Goal: Task Accomplishment & Management: Use online tool/utility

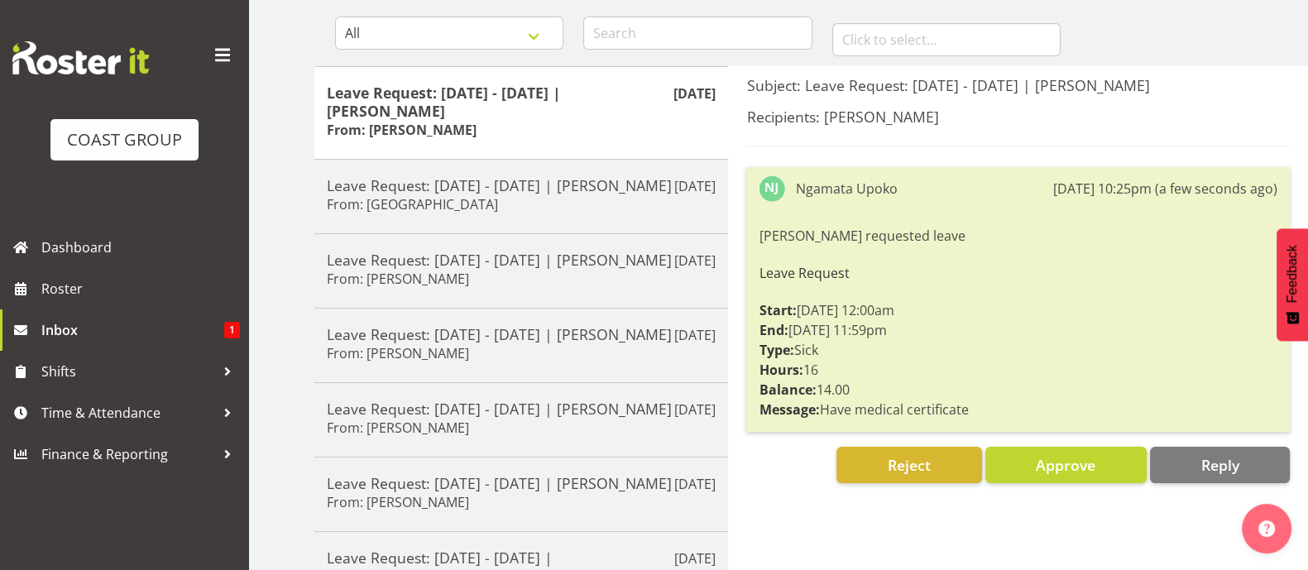
scroll to position [206, 0]
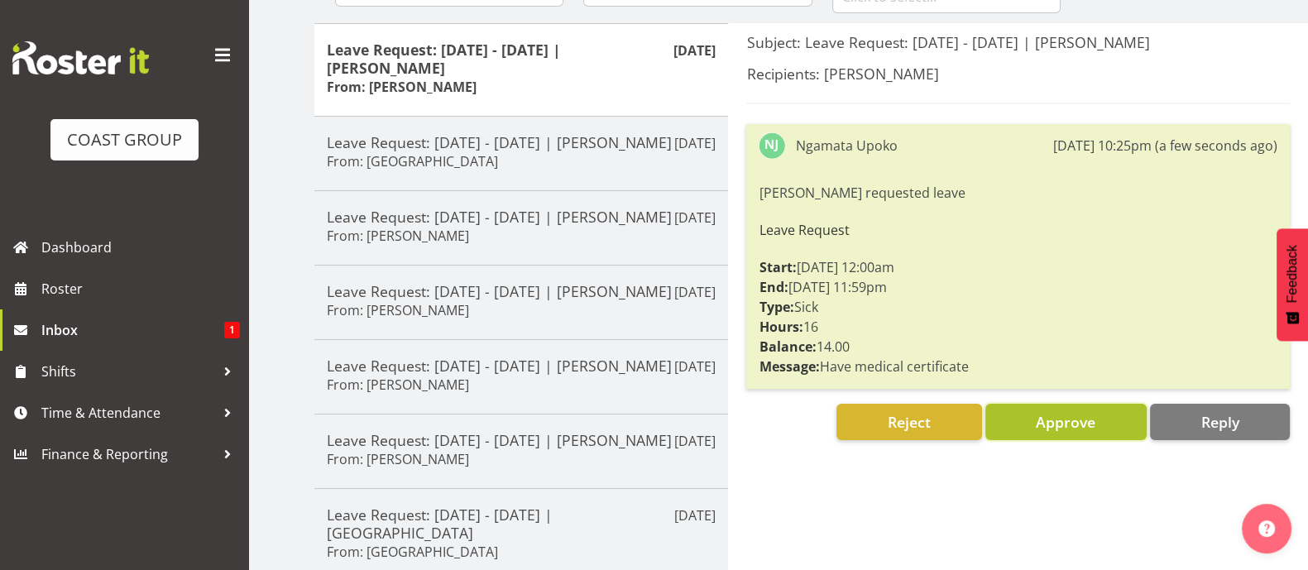
click at [1070, 416] on span "Approve" at bounding box center [1066, 422] width 60 height 20
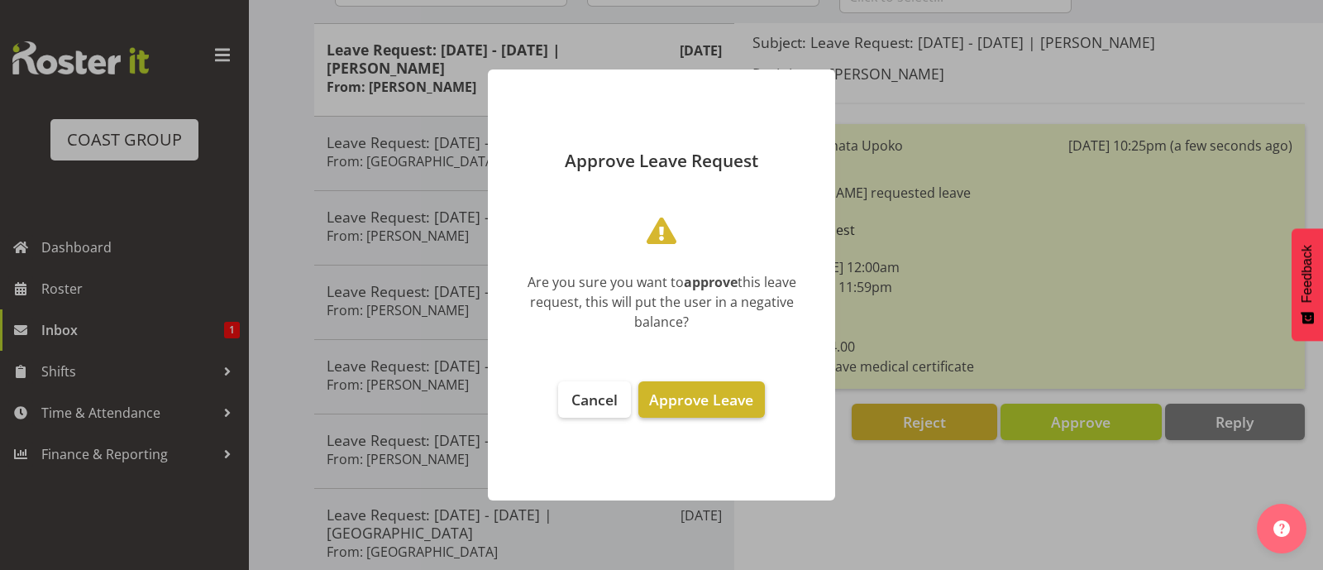
click at [713, 396] on span "Approve Leave" at bounding box center [701, 400] width 104 height 20
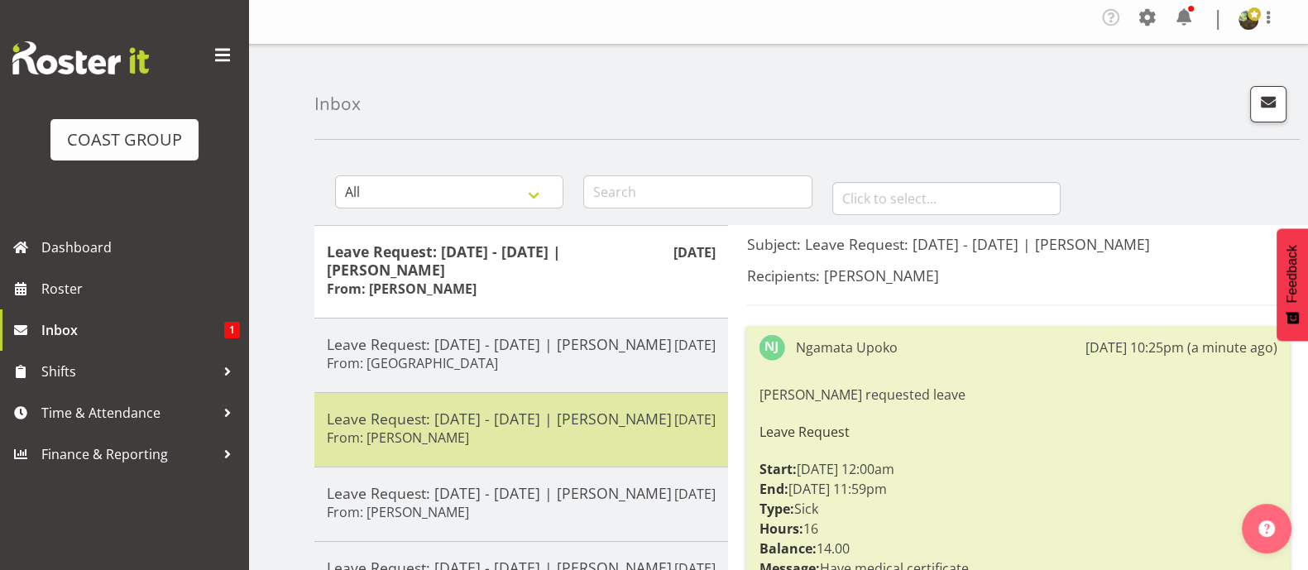
scroll to position [0, 0]
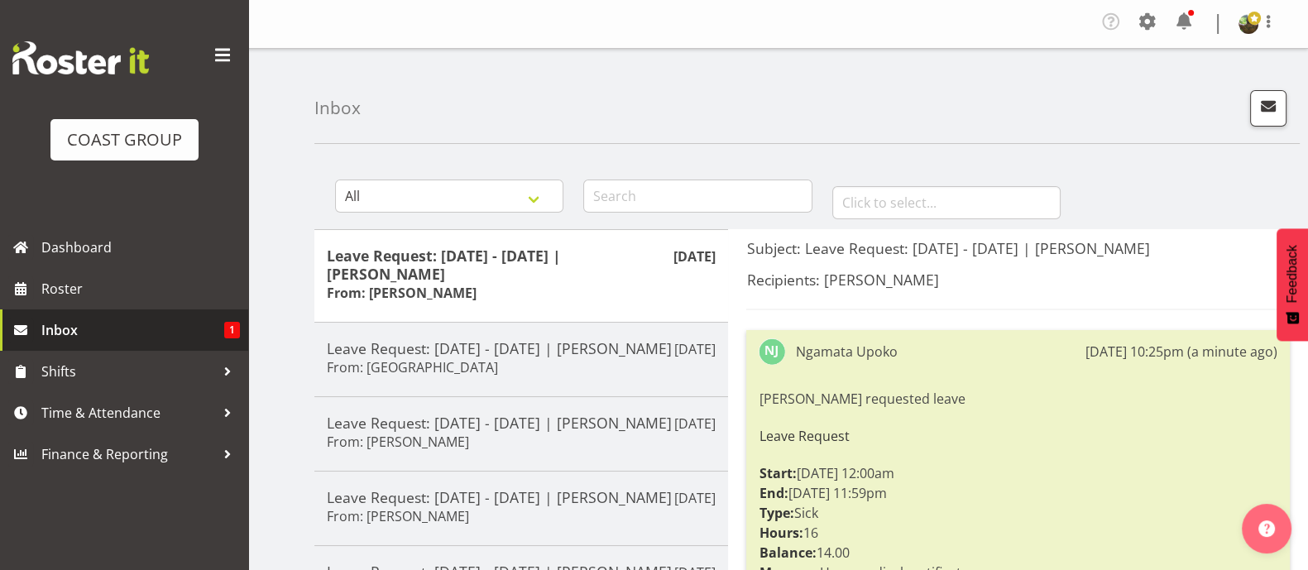
click at [114, 328] on span "Inbox" at bounding box center [132, 330] width 183 height 25
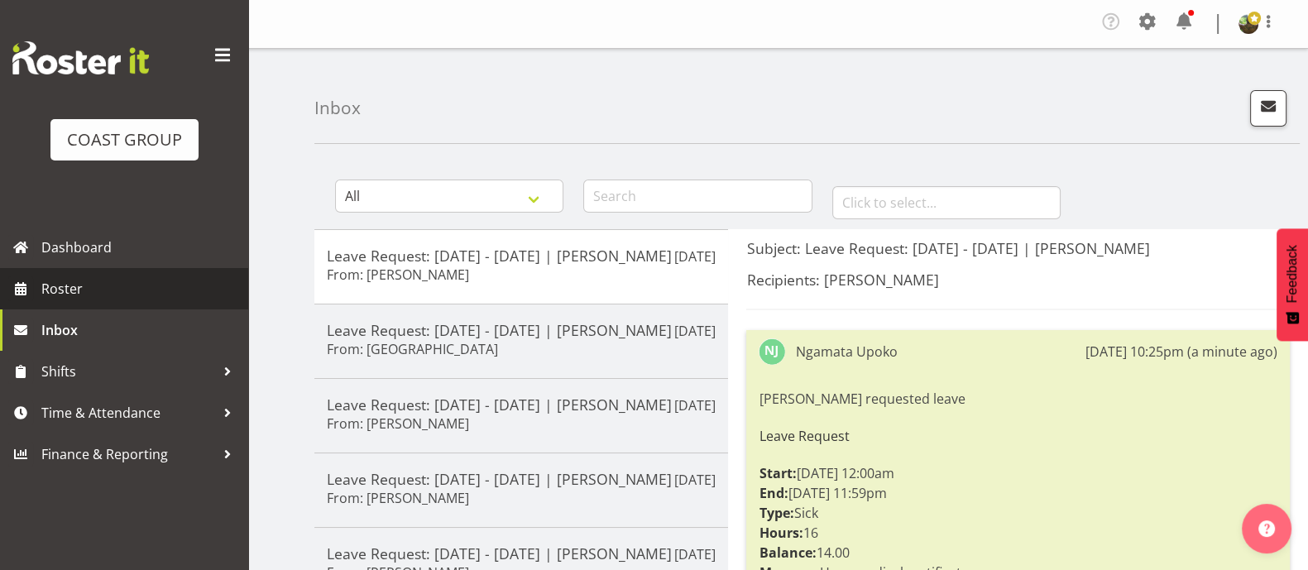
click at [137, 281] on span "Roster" at bounding box center [140, 288] width 199 height 25
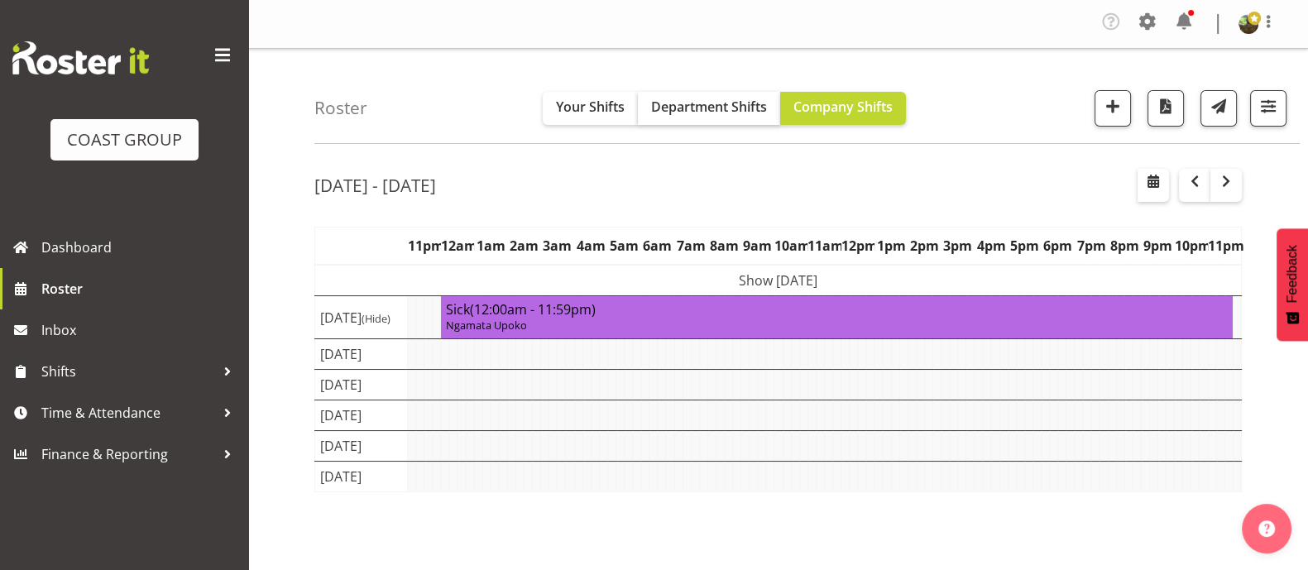
click at [670, 125] on div "Roster Your Shifts Department Shifts Company Shifts 1 Locations Clear CARLTON E…" at bounding box center [806, 96] width 985 height 95
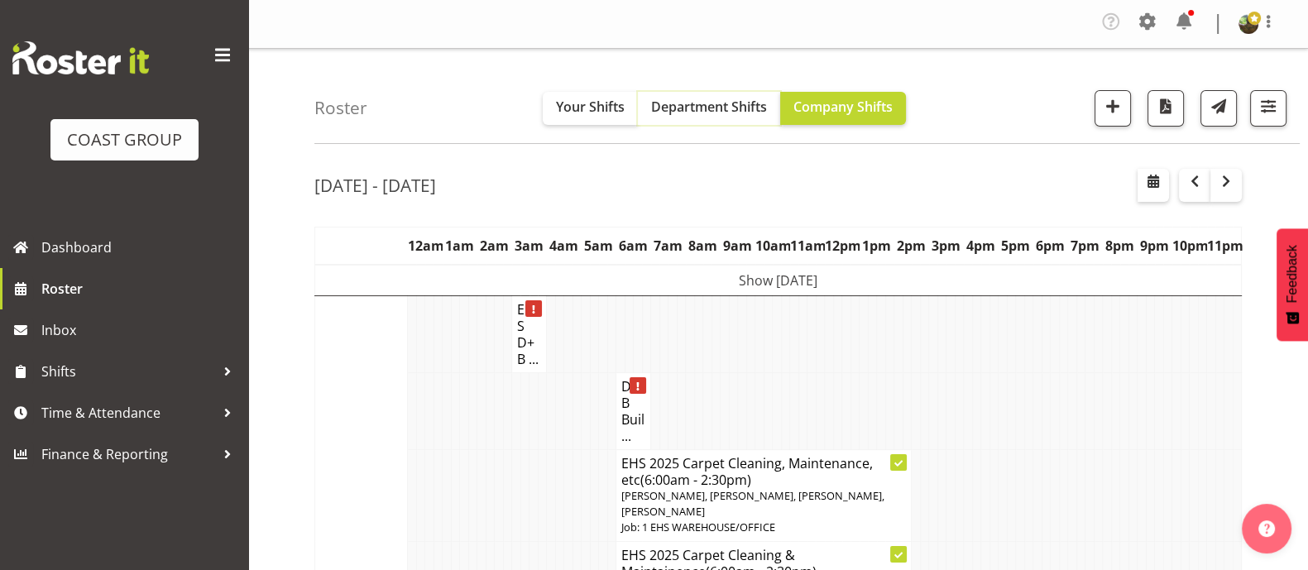
click at [707, 106] on span "Department Shifts" at bounding box center [709, 107] width 116 height 18
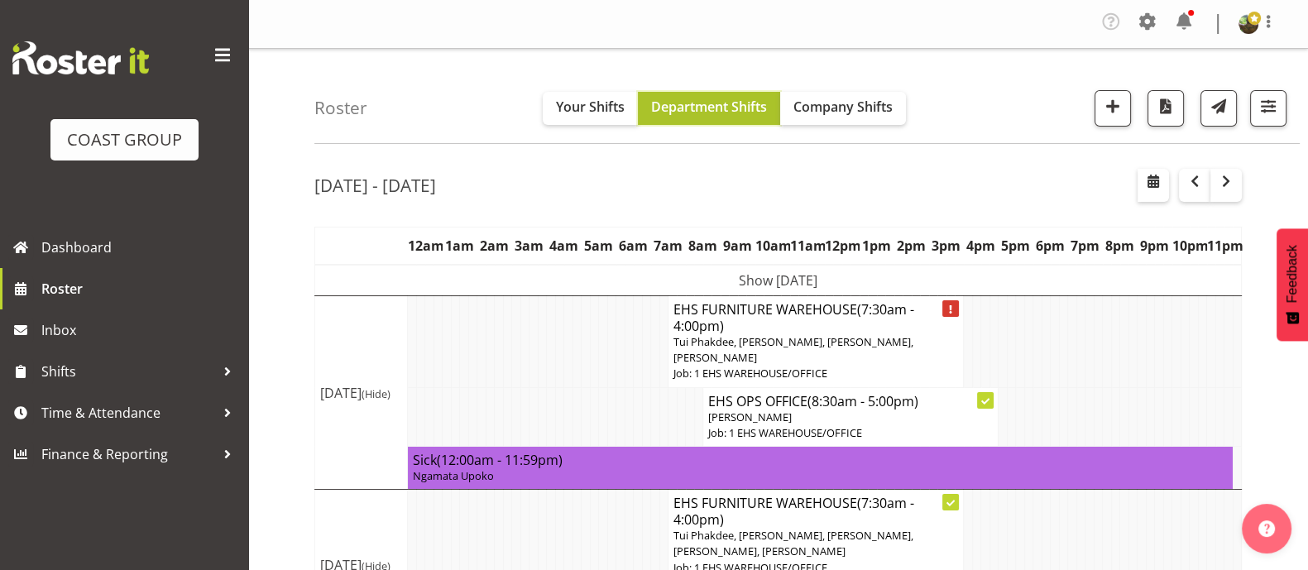
click at [719, 104] on span "Department Shifts" at bounding box center [709, 107] width 116 height 18
click at [858, 111] on span "Company Shifts" at bounding box center [842, 107] width 99 height 18
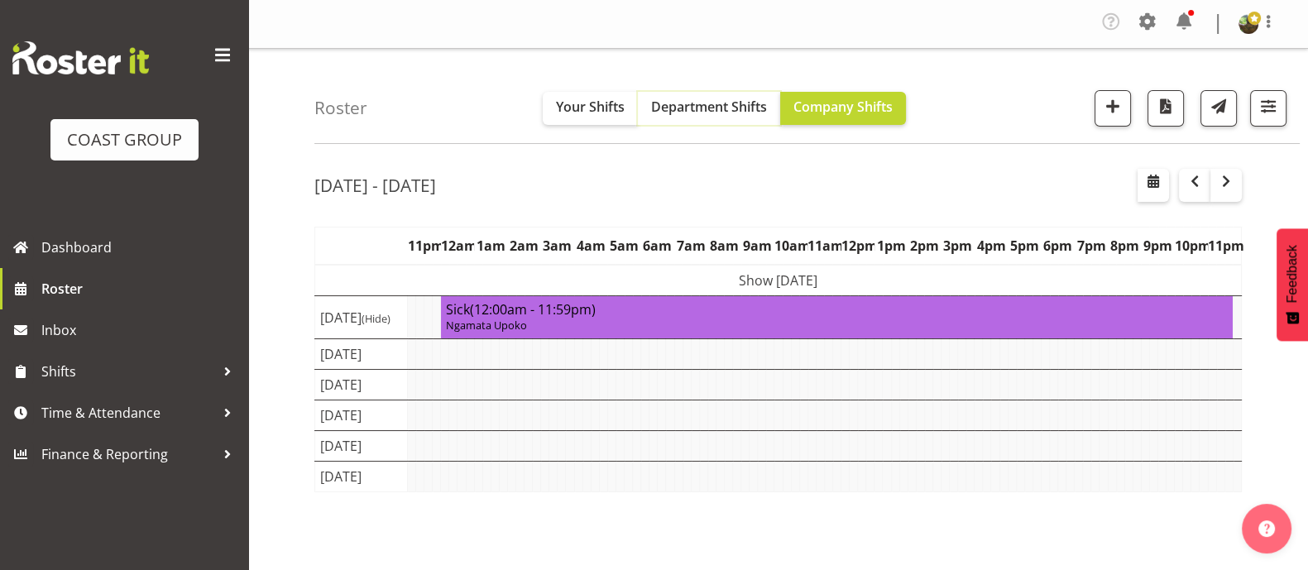
click at [707, 114] on span "Department Shifts" at bounding box center [709, 107] width 116 height 18
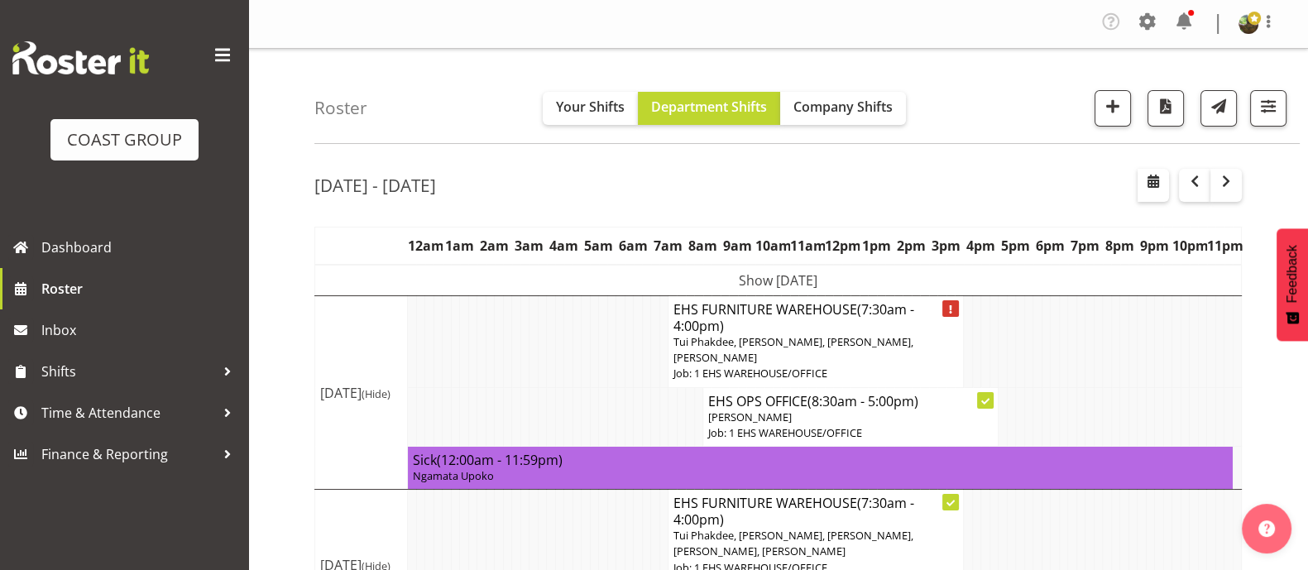
click at [223, 52] on span at bounding box center [222, 55] width 26 height 26
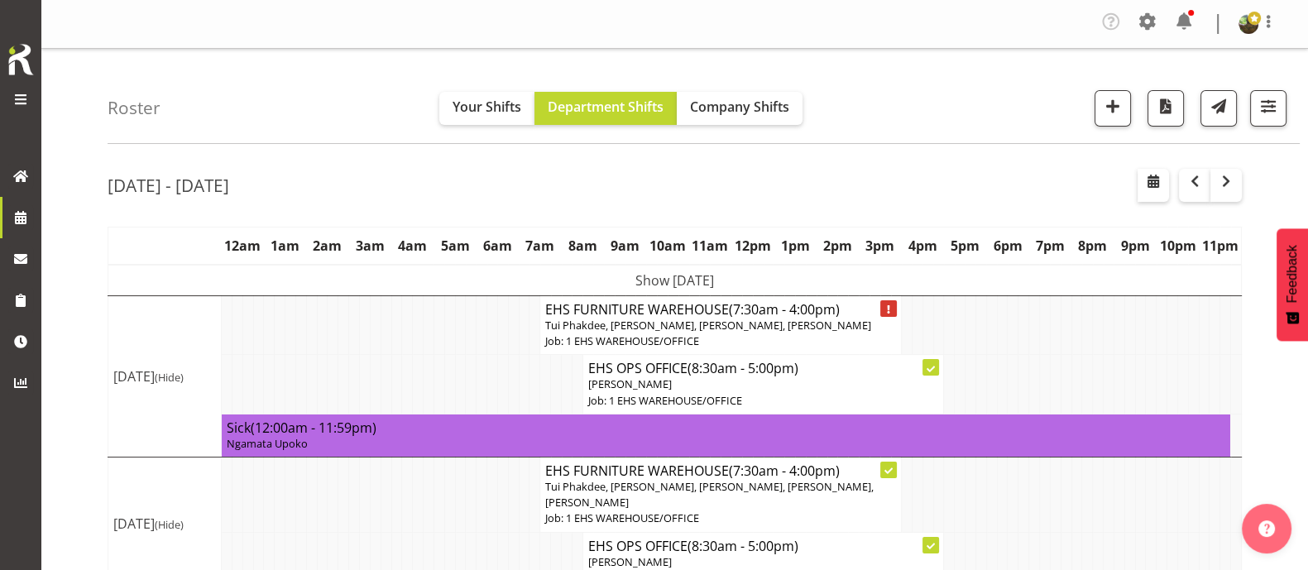
click at [740, 325] on span "Tui Phakdee, Harley Wongpayuk, Daniel Tini, Sivanila Sapati" at bounding box center [708, 325] width 326 height 15
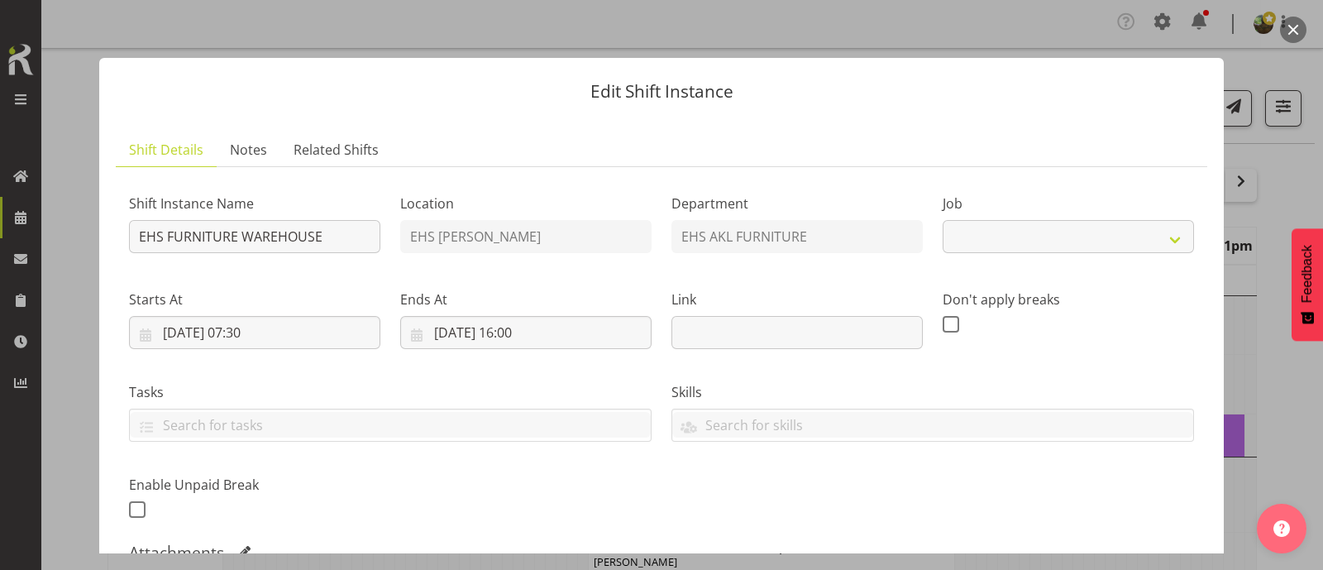
select select "69"
click at [1299, 31] on button "button" at bounding box center [1293, 30] width 26 height 26
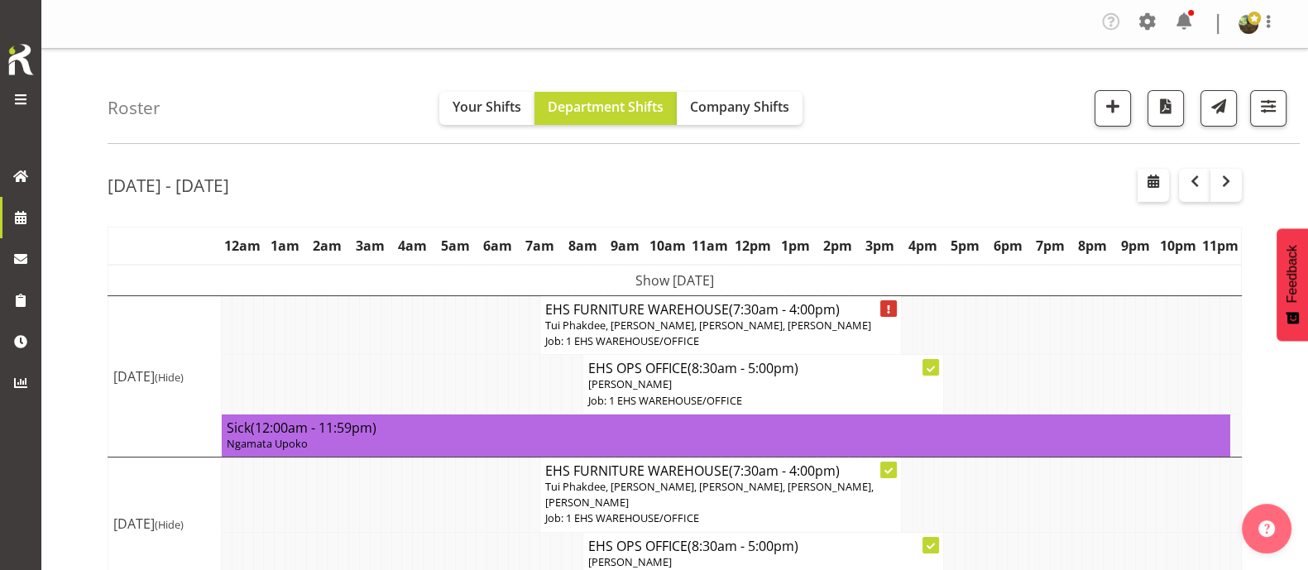
click at [781, 326] on span "Tui Phakdee, Harley Wongpayuk, Daniel Tini, Sivanila Sapati" at bounding box center [708, 325] width 326 height 15
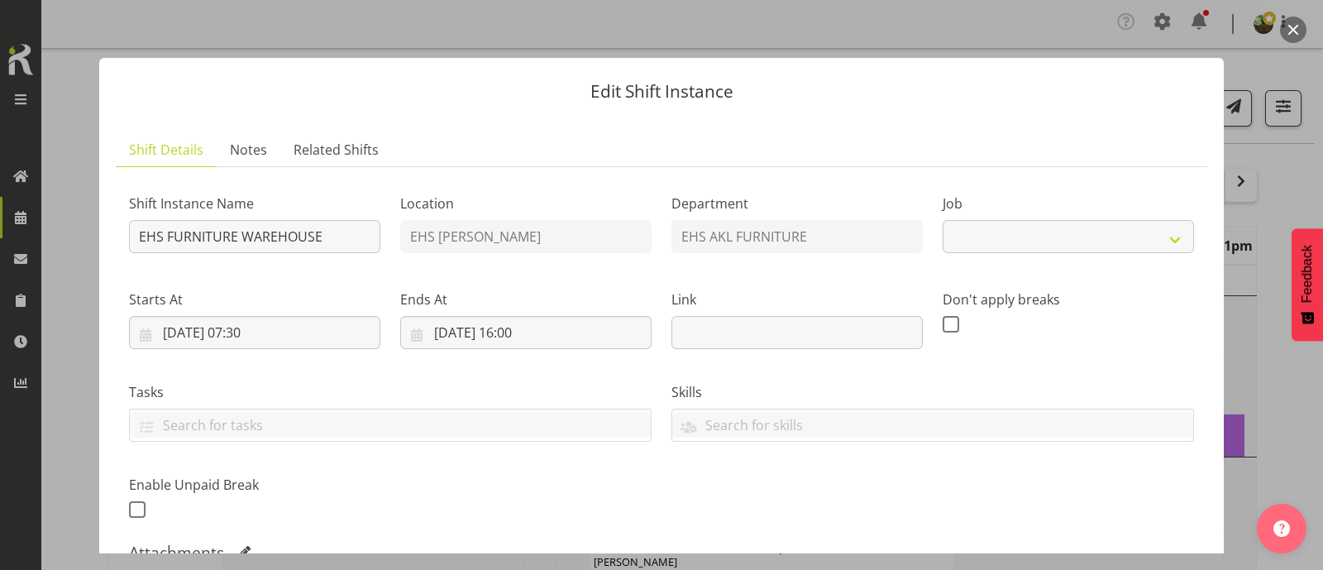
select select "69"
click at [1292, 31] on button "button" at bounding box center [1293, 30] width 26 height 26
